Goal: Information Seeking & Learning: Check status

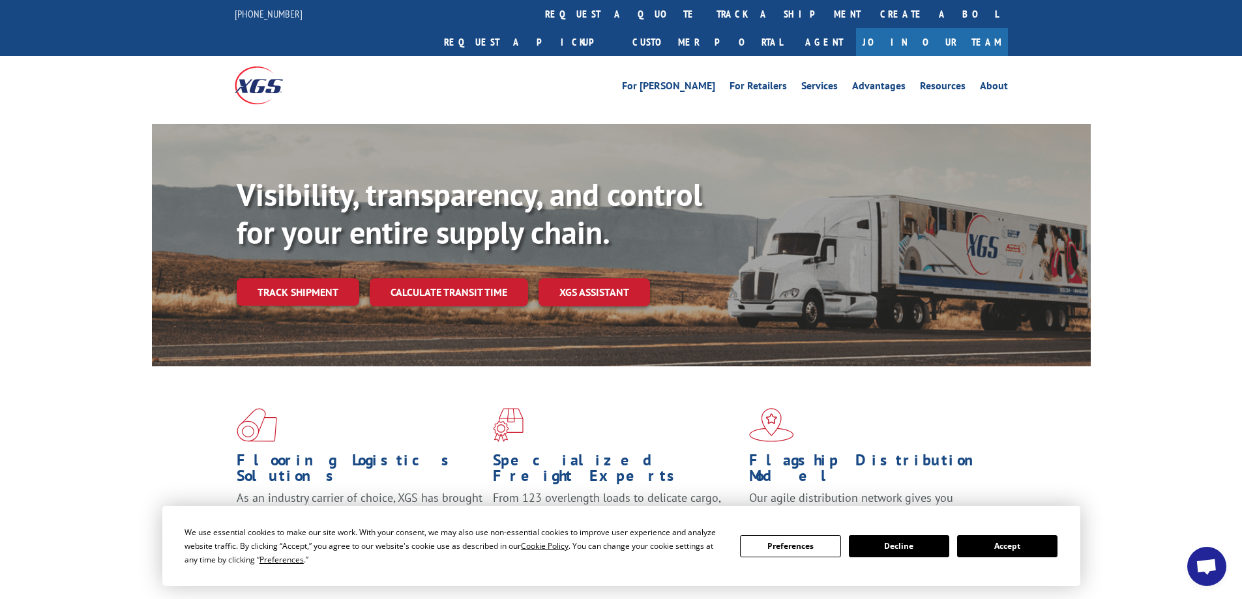
click at [706, 23] on link "track a shipment" at bounding box center [788, 14] width 164 height 28
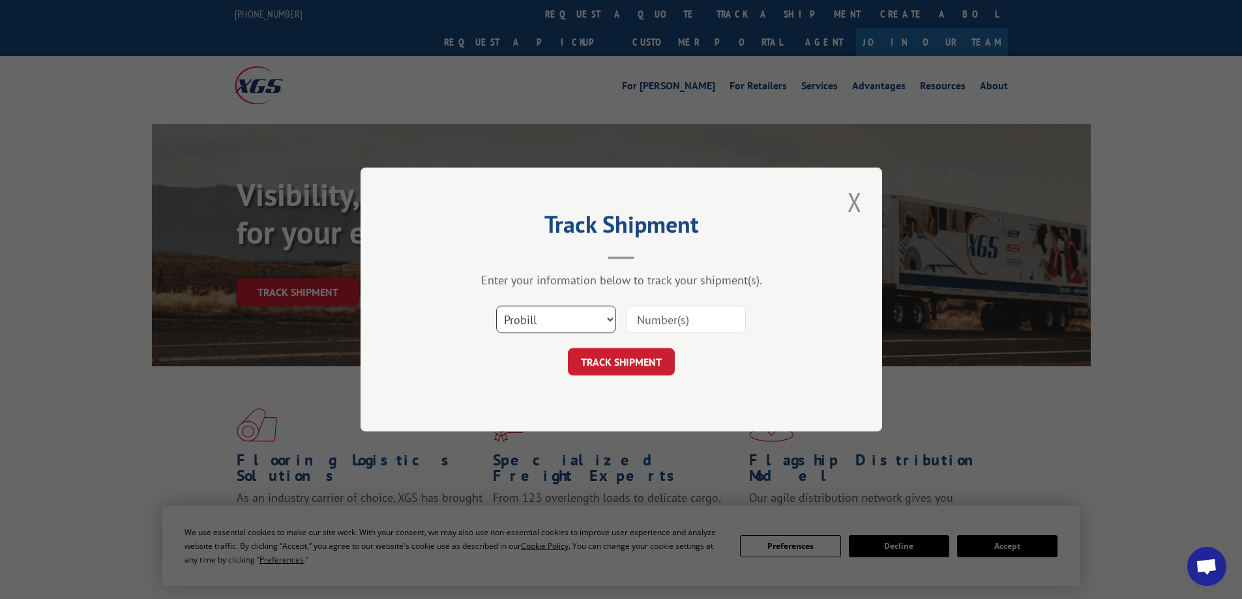
click at [607, 325] on select "Select category... Probill BOL PO" at bounding box center [556, 319] width 120 height 27
select select "po"
click at [496, 306] on select "Select category... Probill BOL PO" at bounding box center [556, 319] width 120 height 27
click at [666, 312] on input at bounding box center [686, 319] width 120 height 27
paste input "11507502"
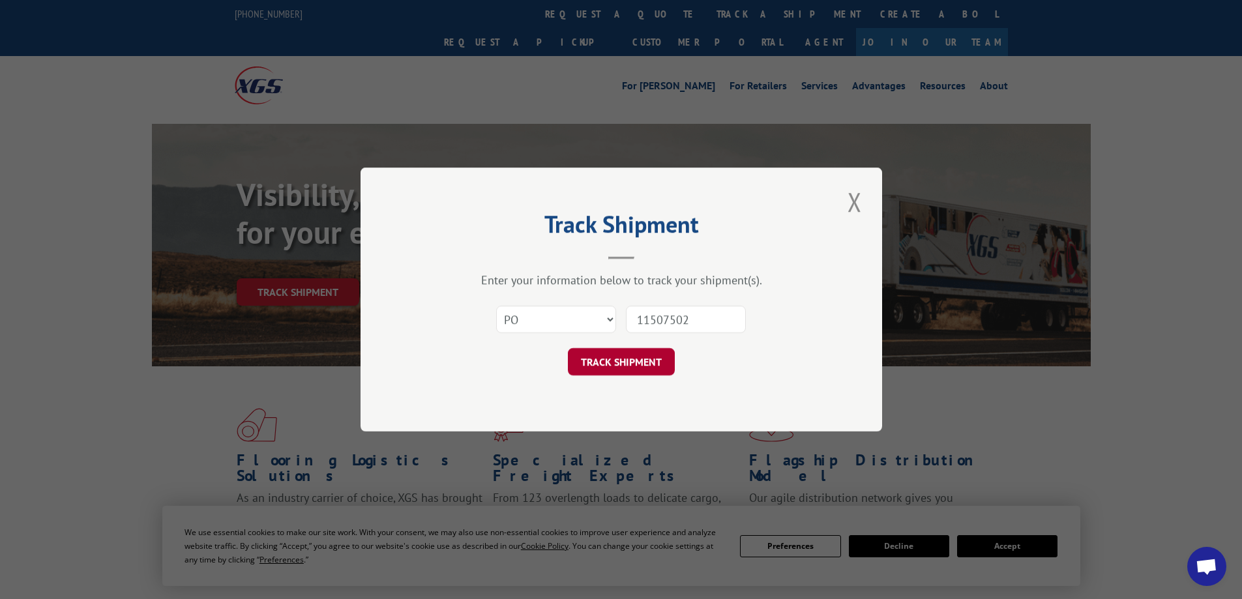
type input "11507502"
click at [663, 369] on button "TRACK SHIPMENT" at bounding box center [621, 361] width 107 height 27
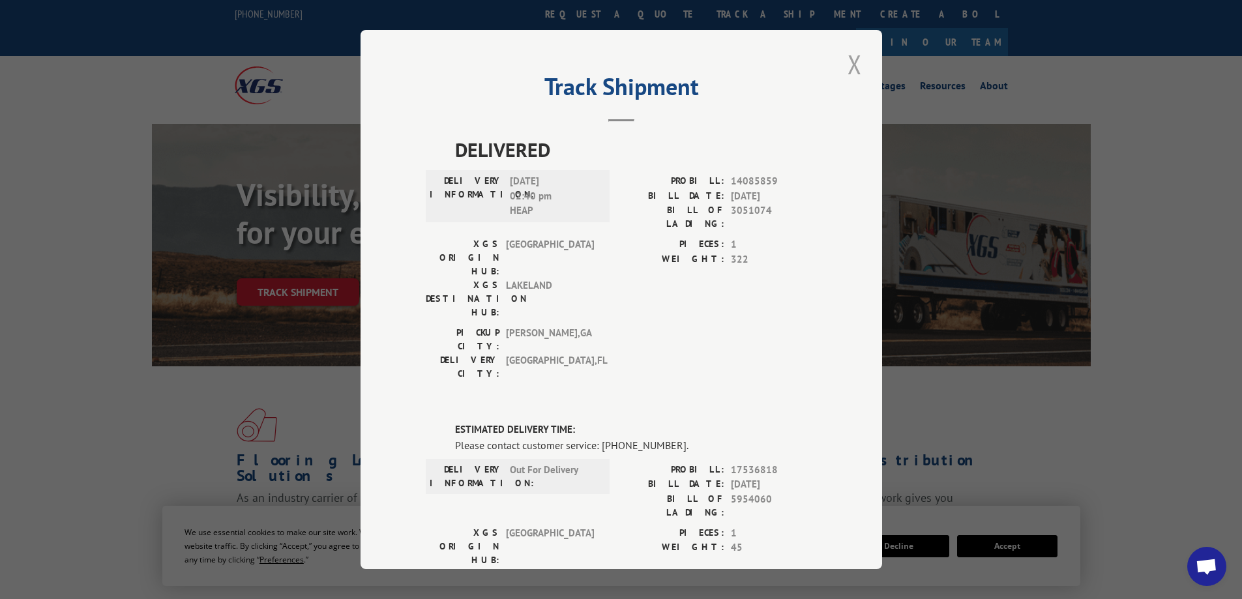
click at [847, 66] on button "Close modal" at bounding box center [854, 64] width 22 height 36
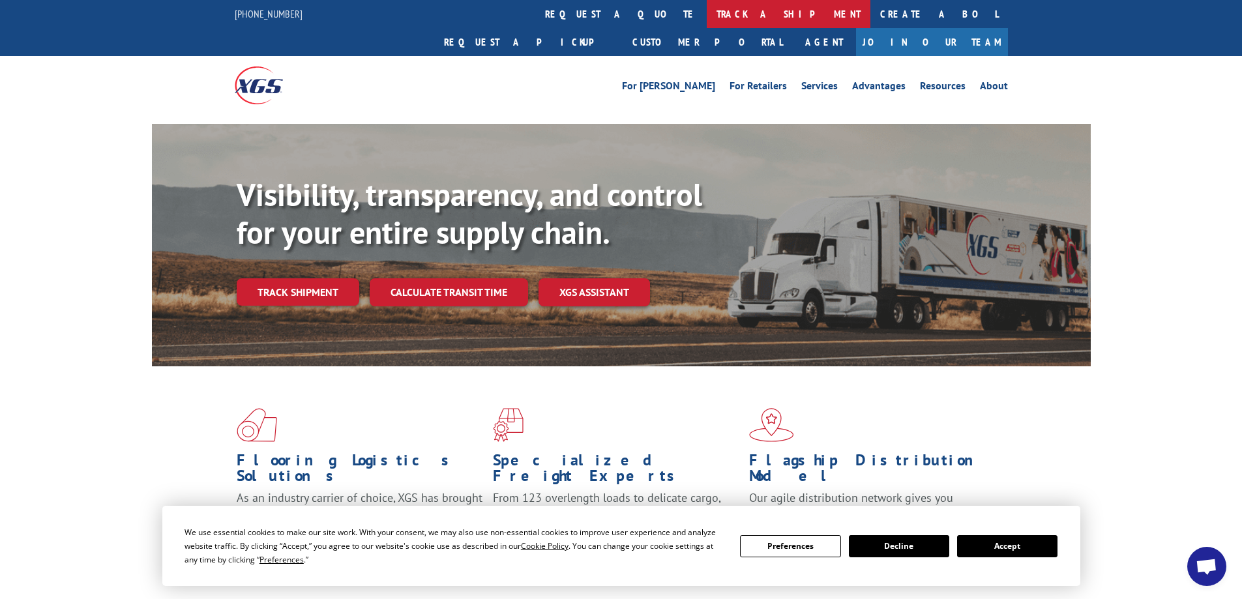
click at [706, 13] on link "track a shipment" at bounding box center [788, 14] width 164 height 28
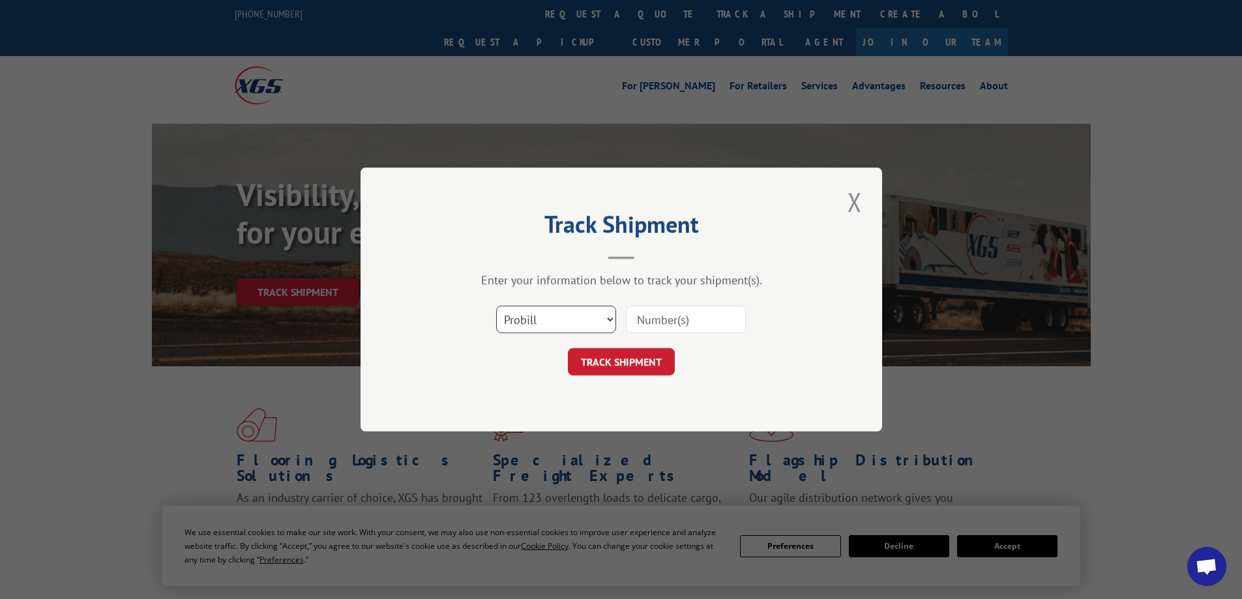
click at [583, 325] on select "Select category... Probill BOL PO" at bounding box center [556, 319] width 120 height 27
select select "po"
click at [496, 306] on select "Select category... Probill BOL PO" at bounding box center [556, 319] width 120 height 27
click at [665, 317] on input at bounding box center [686, 319] width 120 height 27
paste input "29545182"
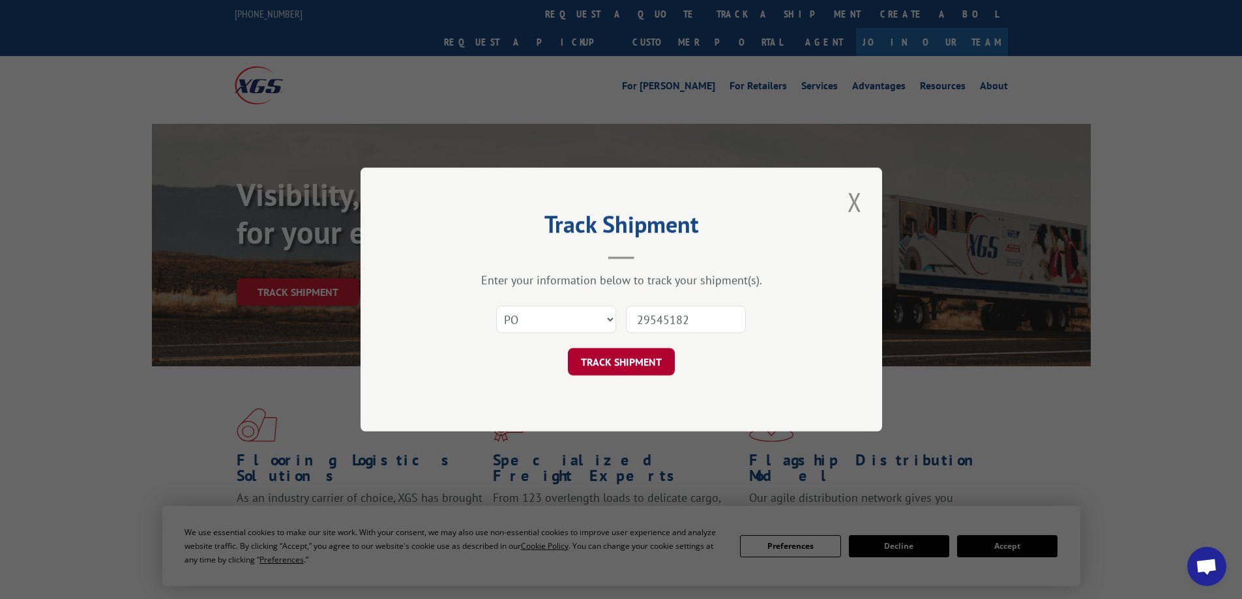
type input "29545182"
click at [631, 358] on button "TRACK SHIPMENT" at bounding box center [621, 361] width 107 height 27
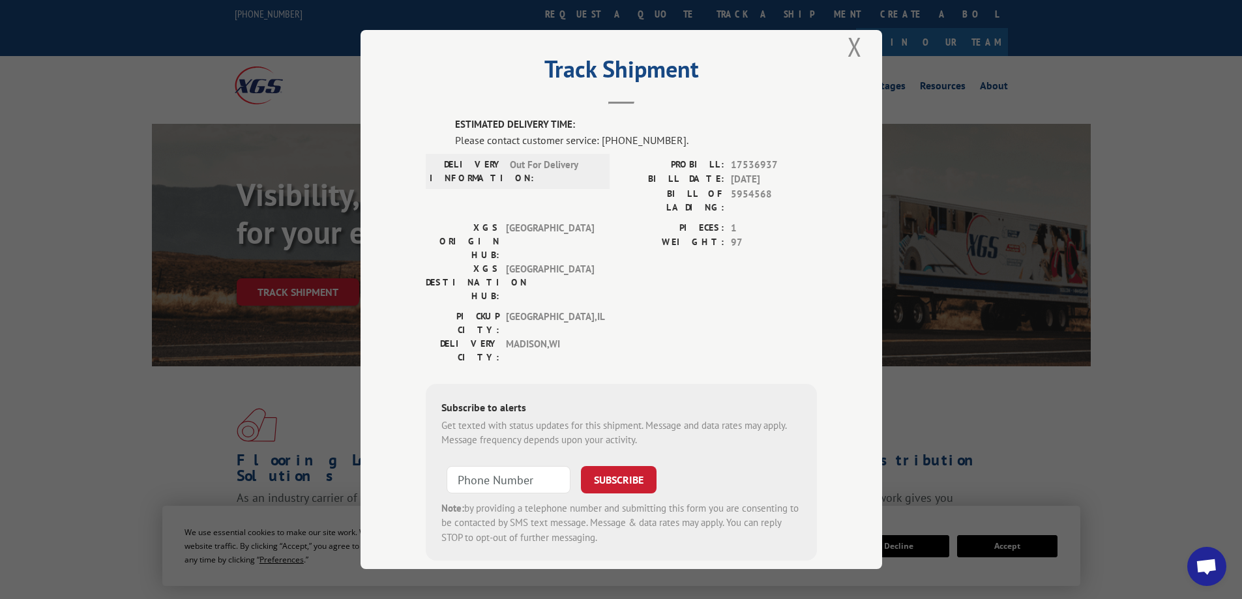
scroll to position [22, 0]
